Goal: Task Accomplishment & Management: Manage account settings

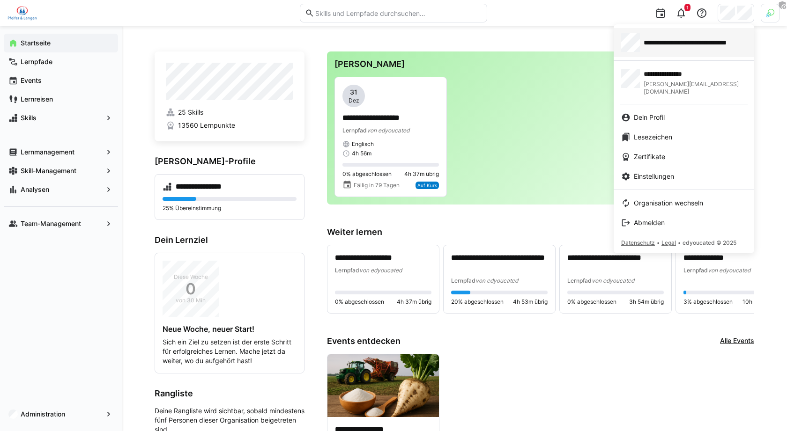
click at [671, 44] on span "**********" at bounding box center [695, 42] width 103 height 9
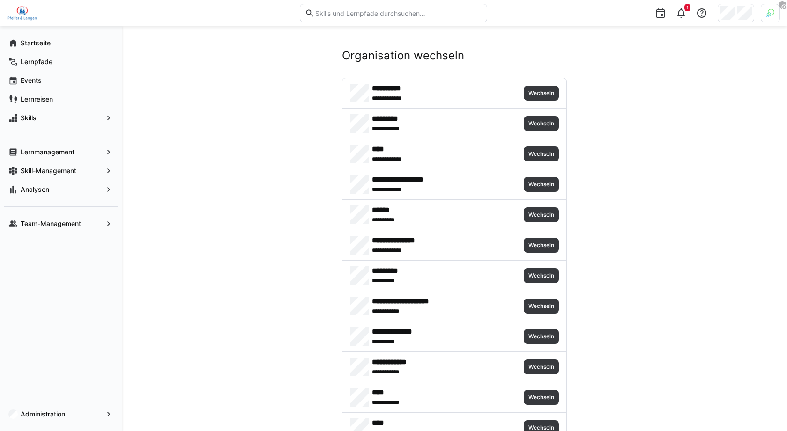
click at [769, 14] on img at bounding box center [770, 13] width 8 height 8
click at [665, 104] on span "Aktivieren" at bounding box center [667, 110] width 37 height 15
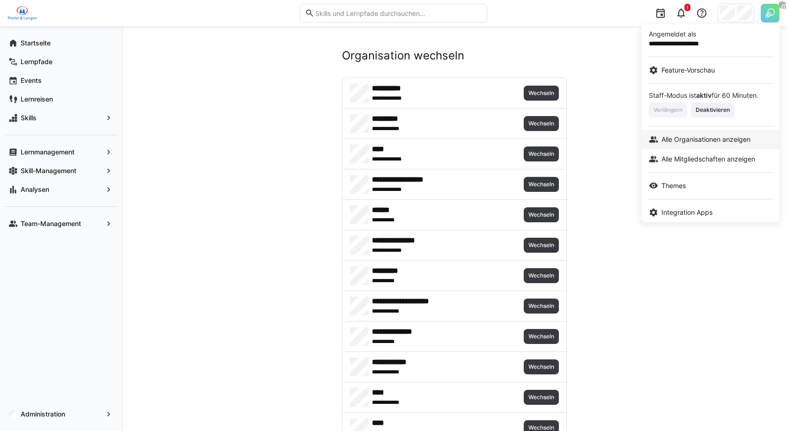
click at [706, 144] on link "Alle Organisationen anzeigen" at bounding box center [710, 140] width 138 height 20
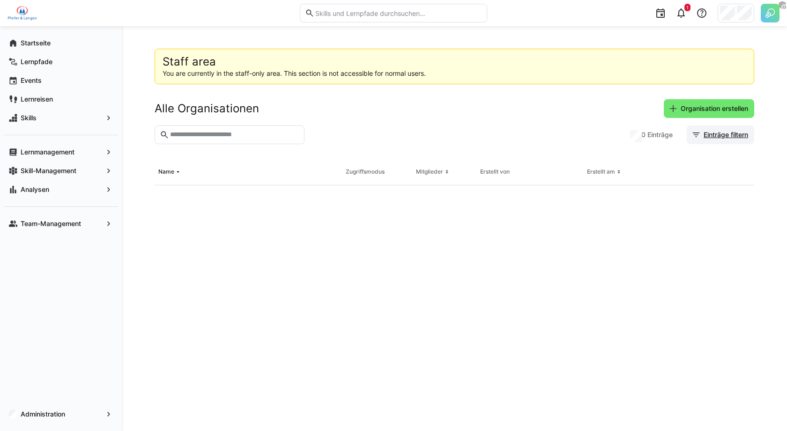
click at [721, 108] on span "Organisation erstellen" at bounding box center [714, 108] width 70 height 9
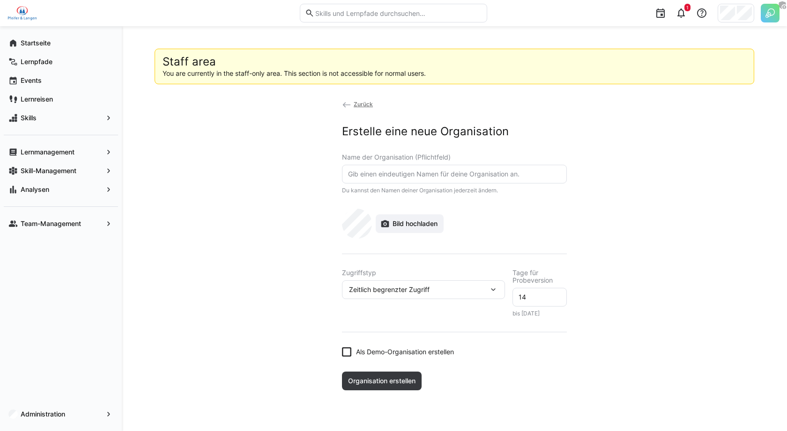
click at [385, 182] on eds-input at bounding box center [454, 174] width 225 height 19
type input "Oinkt"
type input "Pinktum Test | GASCADE"
click at [414, 291] on span "Zeitlich begrenzter Zugriff" at bounding box center [389, 289] width 81 height 9
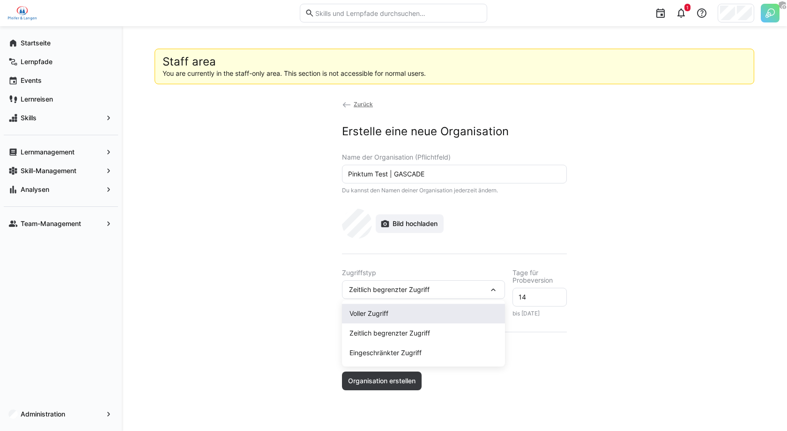
click at [387, 310] on div "Voller Zugriff" at bounding box center [423, 313] width 148 height 9
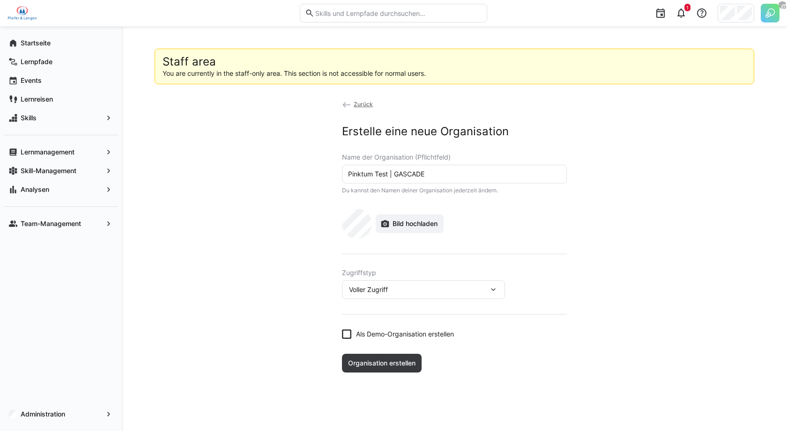
click at [393, 326] on form "Name der Organisation (Pflichtfeld) Pinktum Test | GASCADE Du kannst den Namen …" at bounding box center [454, 246] width 225 height 185
click at [391, 330] on span "Als Demo-Organisation erstellen" at bounding box center [405, 334] width 98 height 9
click at [391, 368] on span "Organisation erstellen" at bounding box center [382, 363] width 80 height 19
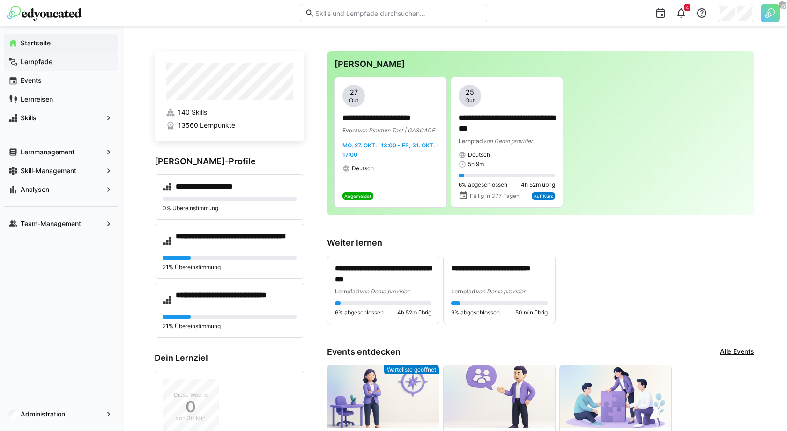
click at [76, 61] on span "Lernpfade" at bounding box center [66, 61] width 94 height 9
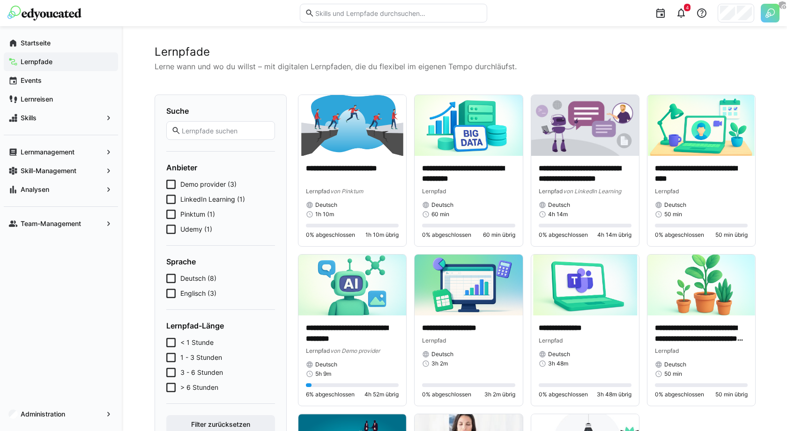
scroll to position [2, 0]
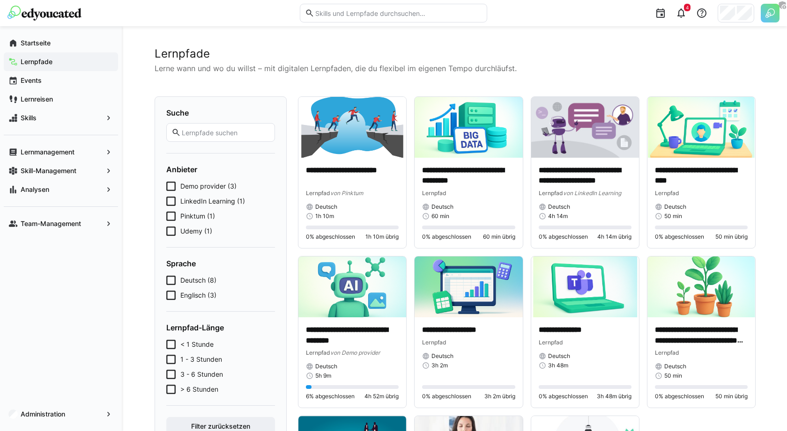
click at [195, 186] on span "Demo provider (3)" at bounding box center [208, 186] width 56 height 9
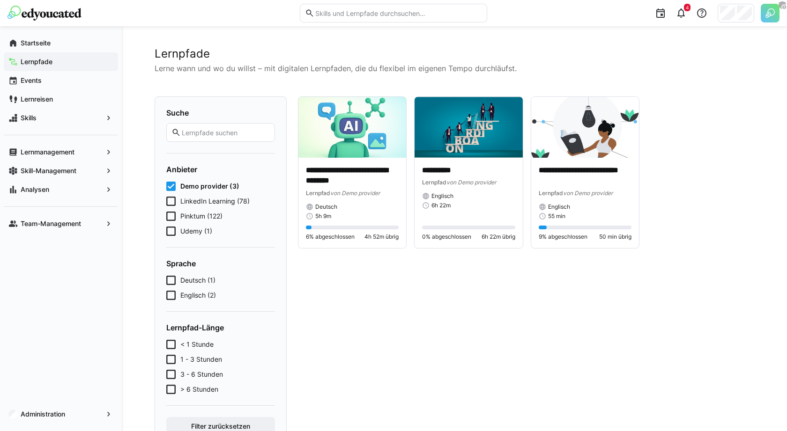
click at [195, 186] on span "Demo provider (3)" at bounding box center [209, 186] width 59 height 9
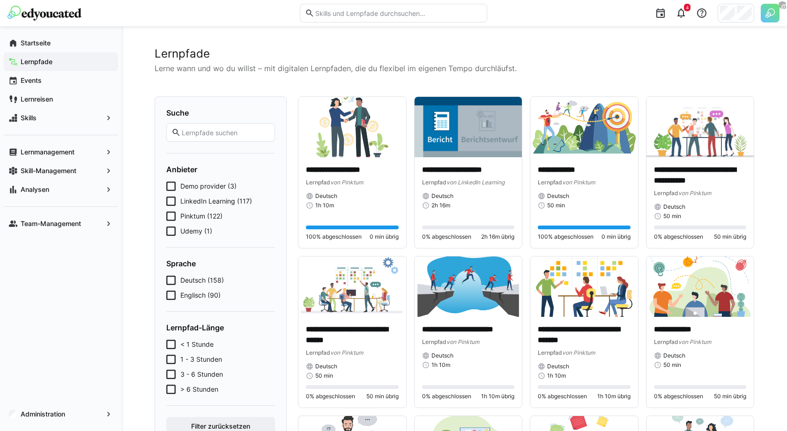
click at [191, 216] on span "Pinktum (122)" at bounding box center [201, 216] width 42 height 9
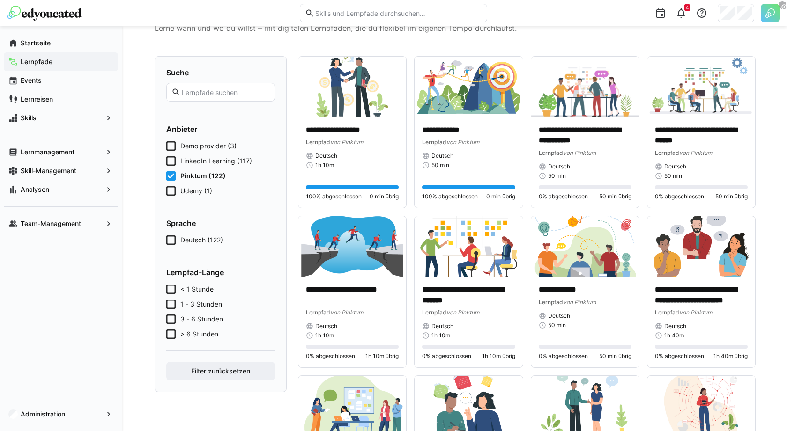
scroll to position [0, 0]
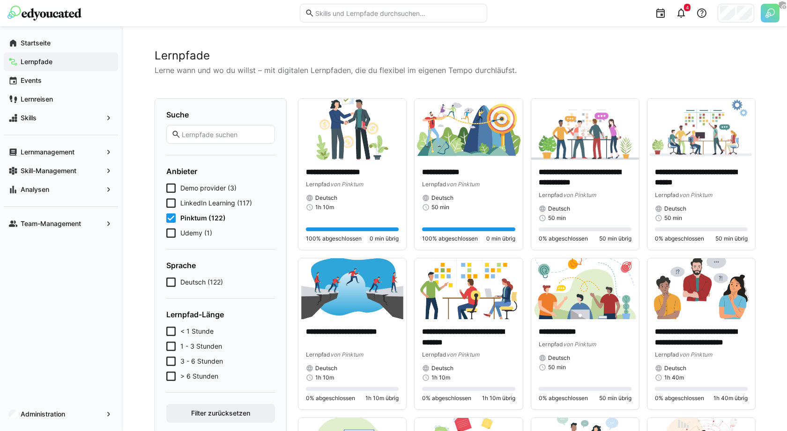
click at [219, 229] on eds-checkbox "Udemy (1)" at bounding box center [220, 233] width 109 height 9
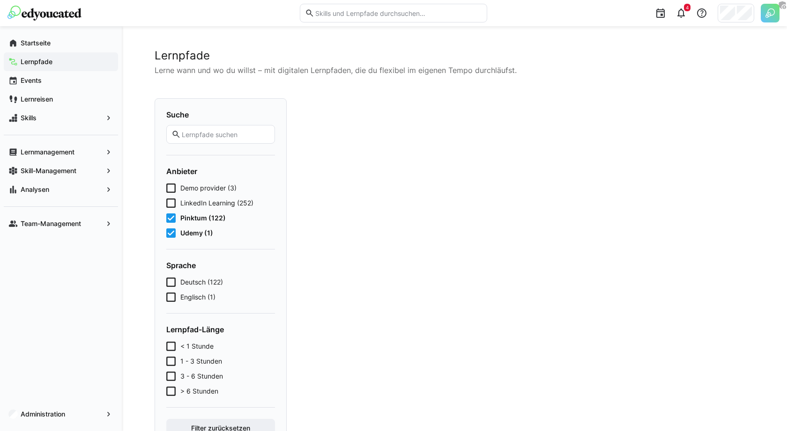
click at [220, 204] on span "LinkedIn Learning (252)" at bounding box center [216, 203] width 73 height 9
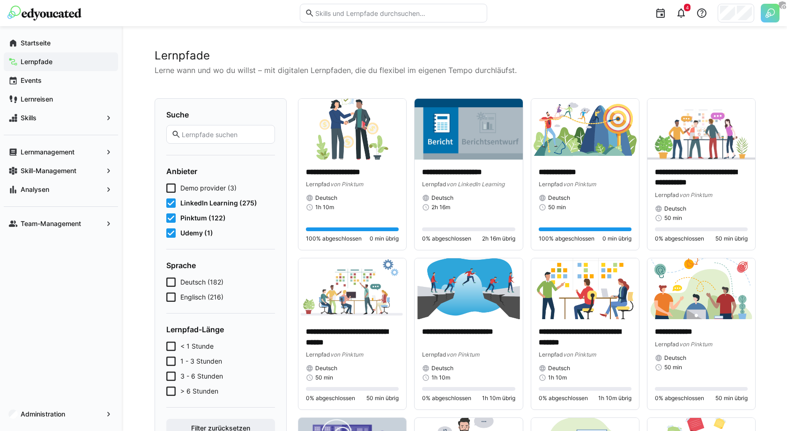
click at [195, 233] on span "Udemy (1)" at bounding box center [196, 233] width 33 height 9
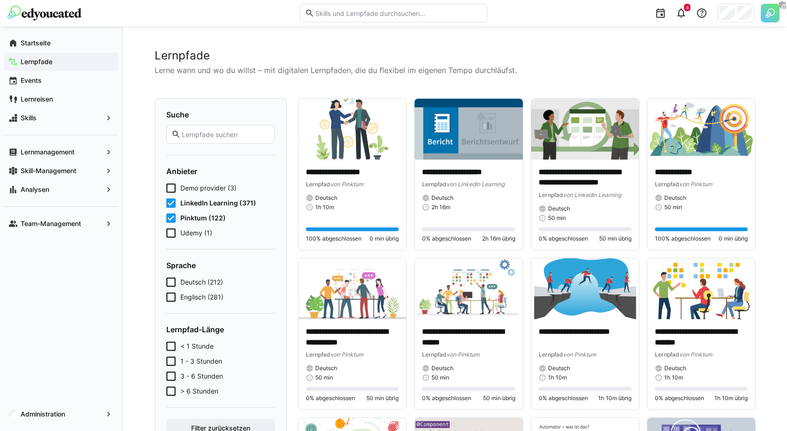
click at [209, 207] on div "Demo provider (3) LinkedIn Learning (371) Pinktum (122) Udemy (1)" at bounding box center [220, 211] width 109 height 54
click at [210, 207] on span "LinkedIn Learning (371)" at bounding box center [218, 203] width 76 height 9
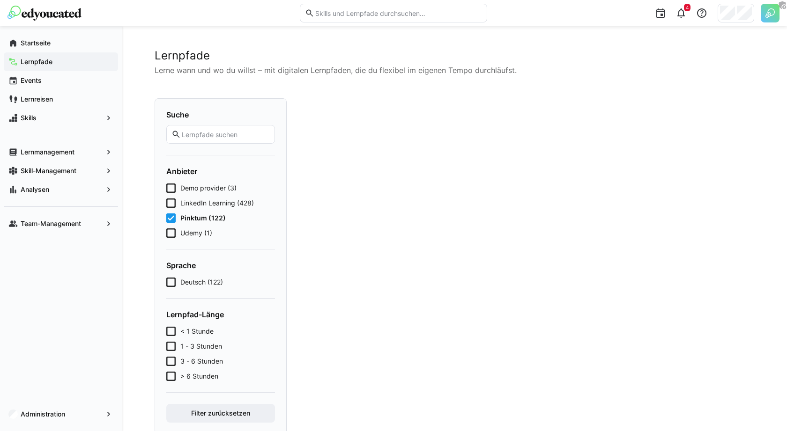
click at [210, 207] on span "LinkedIn Learning (428)" at bounding box center [217, 203] width 74 height 9
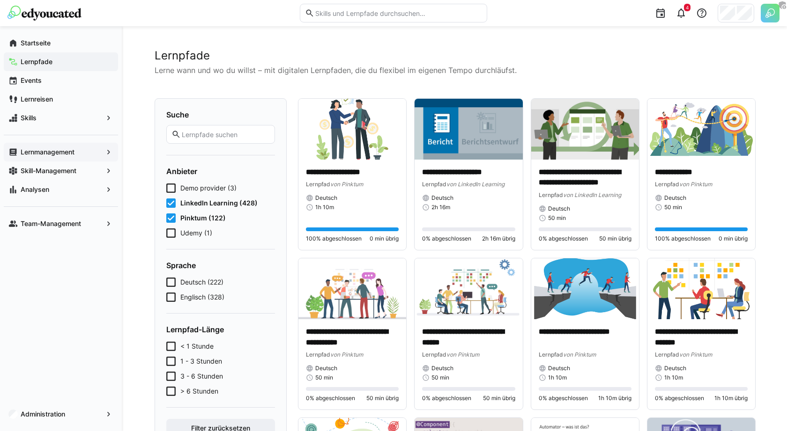
click at [86, 149] on span "Lernmanagement" at bounding box center [60, 152] width 83 height 9
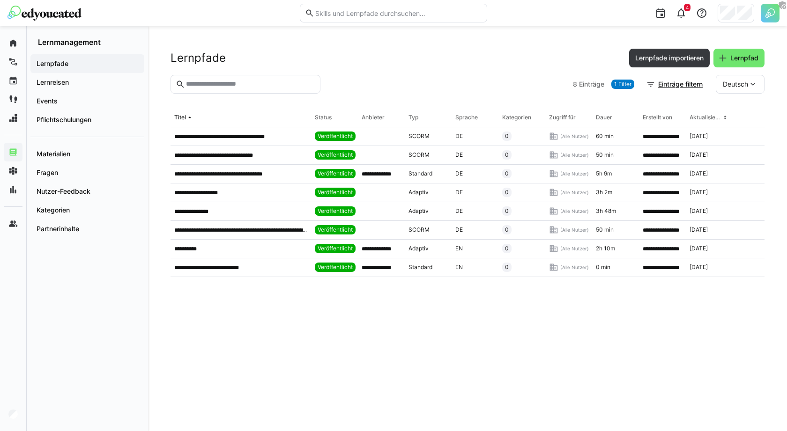
click at [621, 81] on span "1 Filter" at bounding box center [622, 84] width 17 height 7
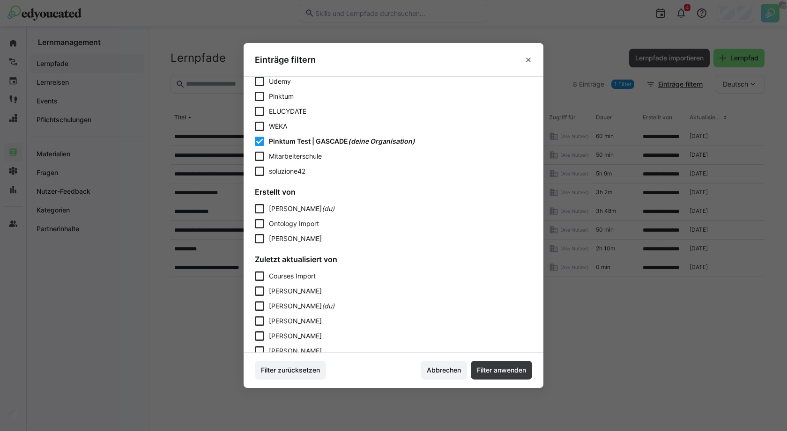
scroll to position [557, 0]
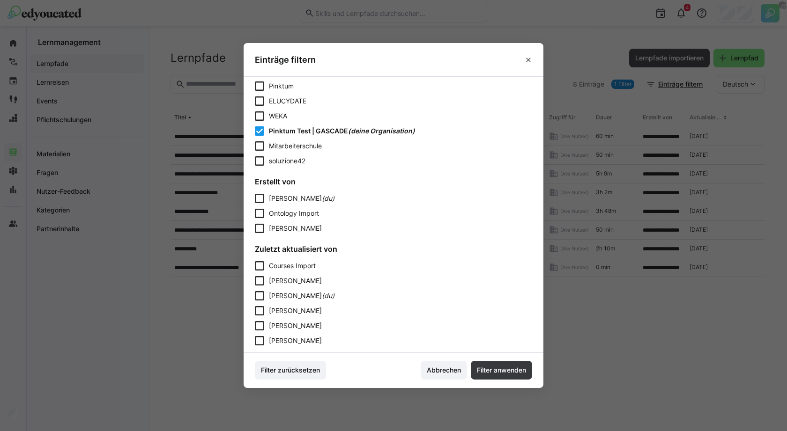
click at [303, 130] on span "Pinktum Test | GASCADE" at bounding box center [308, 131] width 79 height 8
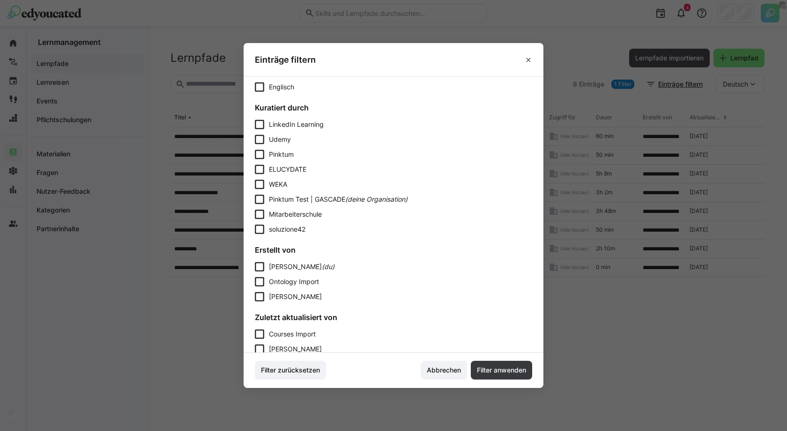
scroll to position [476, 0]
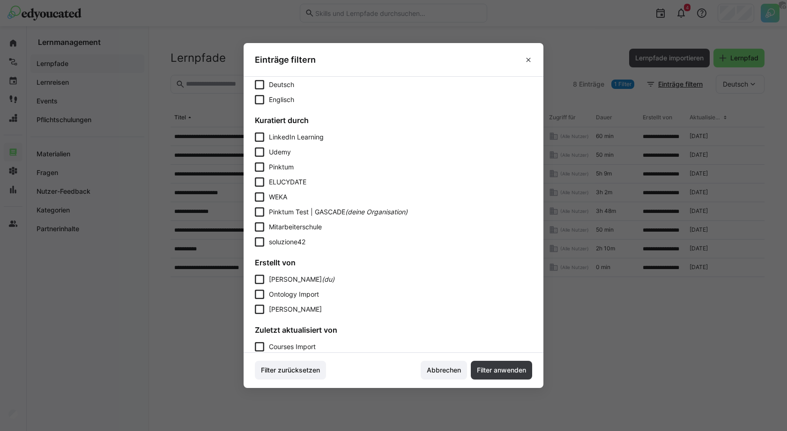
click at [297, 140] on span "LinkedIn Learning" at bounding box center [296, 137] width 55 height 8
click at [510, 378] on span "Filter anwenden" at bounding box center [501, 370] width 61 height 19
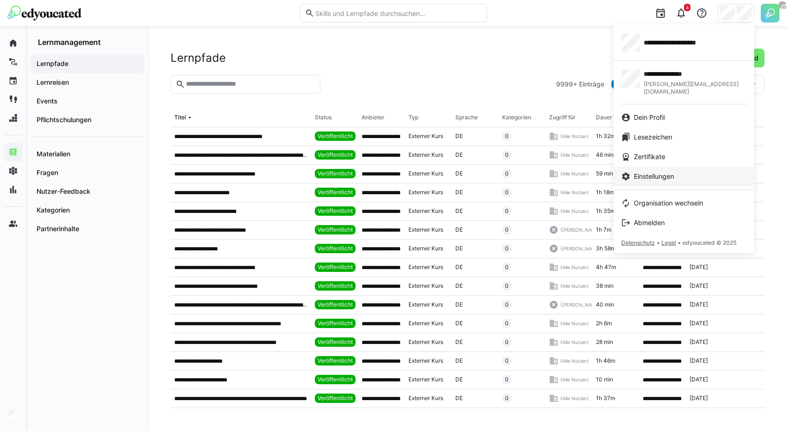
click at [659, 172] on span "Einstellungen" at bounding box center [654, 176] width 40 height 9
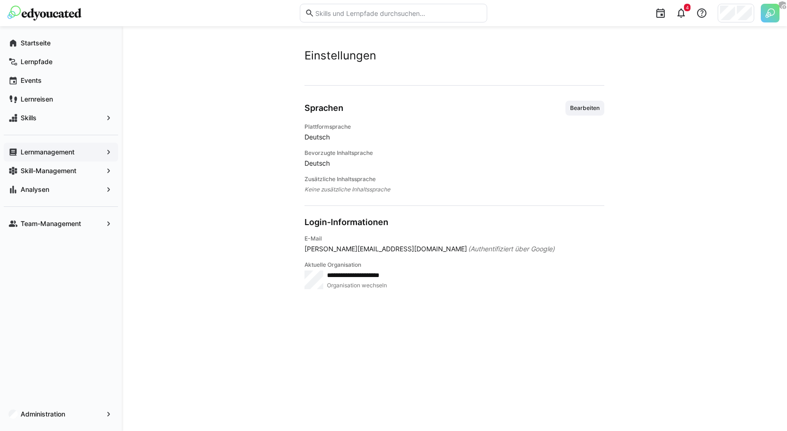
click at [78, 402] on div "Administration" at bounding box center [61, 415] width 122 height 34
click at [77, 410] on span "Administration" at bounding box center [60, 414] width 83 height 9
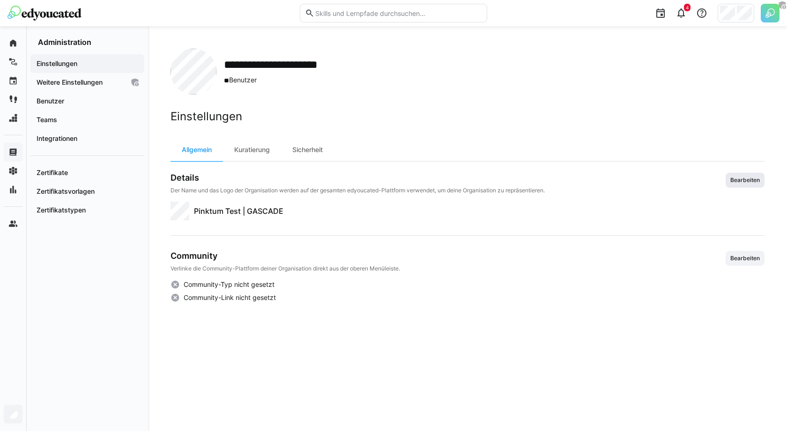
click at [756, 182] on span "Bearbeiten" at bounding box center [744, 180] width 31 height 7
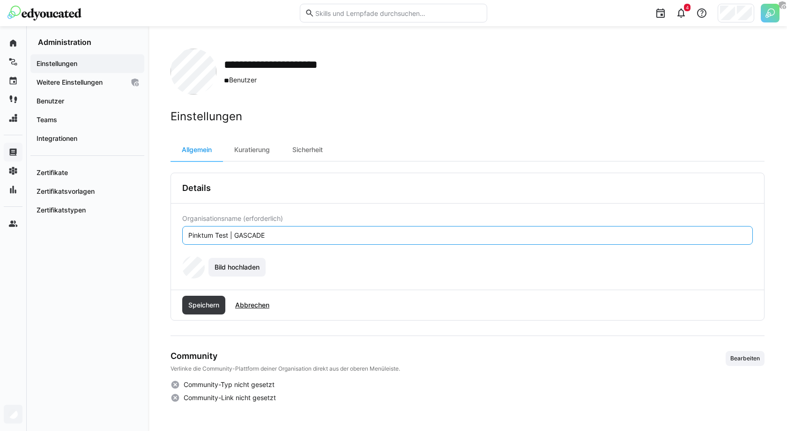
drag, startPoint x: 296, startPoint y: 236, endPoint x: 232, endPoint y: 235, distance: 64.2
click at [232, 235] on input "Pinktum Test | GASCADE" at bounding box center [467, 235] width 560 height 8
type input "Pinktum Test |"
type input "Content Provider Test"
click at [192, 312] on span "Speichern" at bounding box center [203, 305] width 43 height 19
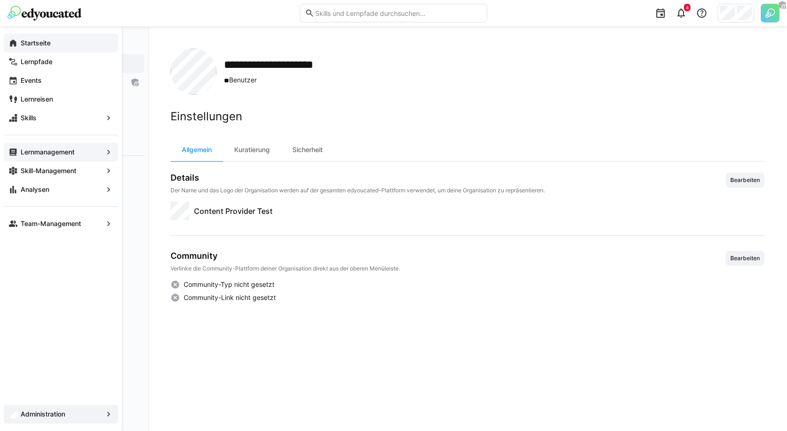
click at [56, 50] on div "Startseite" at bounding box center [61, 43] width 114 height 19
